Goal: Information Seeking & Learning: Understand process/instructions

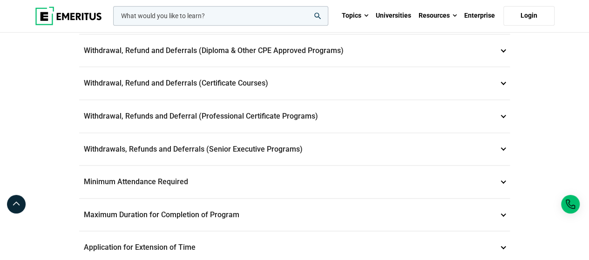
click at [220, 149] on p "Withdrawals, Refunds and Deferrals (Senior Executive Programs) 9" at bounding box center [294, 149] width 431 height 33
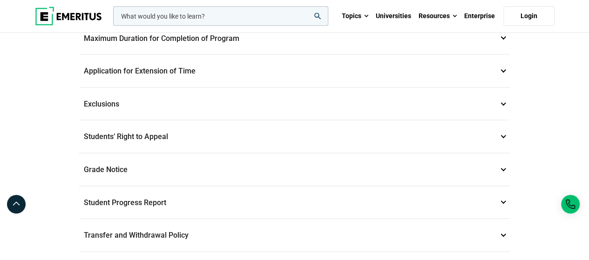
scroll to position [1010, 0]
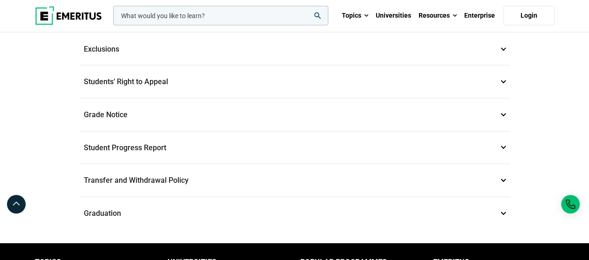
click at [251, 175] on p "Transfer and Withdrawal Policy 16" at bounding box center [294, 180] width 431 height 33
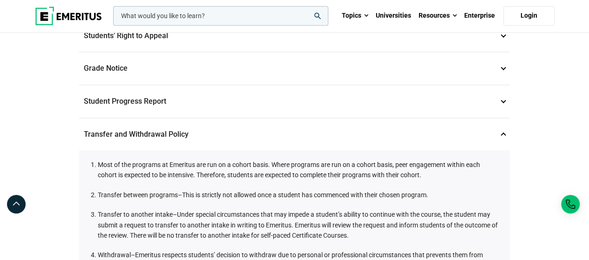
scroll to position [590, 0]
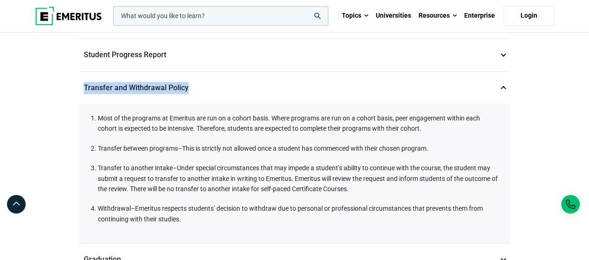
drag, startPoint x: 82, startPoint y: 80, endPoint x: 192, endPoint y: 80, distance: 109.9
click at [192, 80] on p "Transfer and Withdrawal Policy 16" at bounding box center [294, 88] width 431 height 33
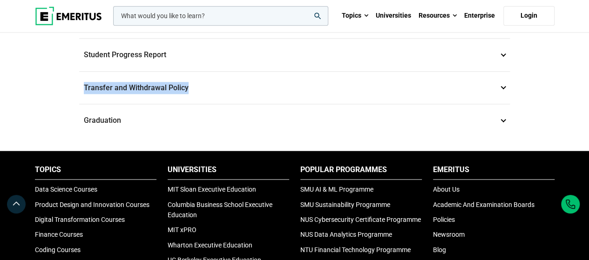
copy p "Transfer and Withdrawal Policy"
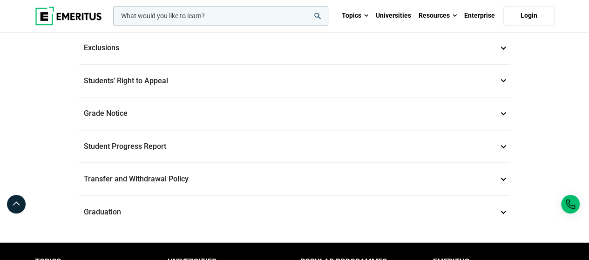
click at [357, 163] on p "Transfer and Withdrawal Policy 16" at bounding box center [294, 179] width 431 height 33
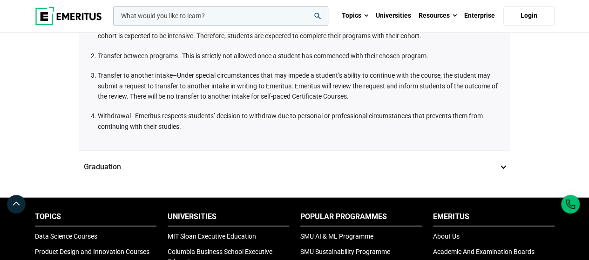
scroll to position [684, 0]
